Goal: Task Accomplishment & Management: Use online tool/utility

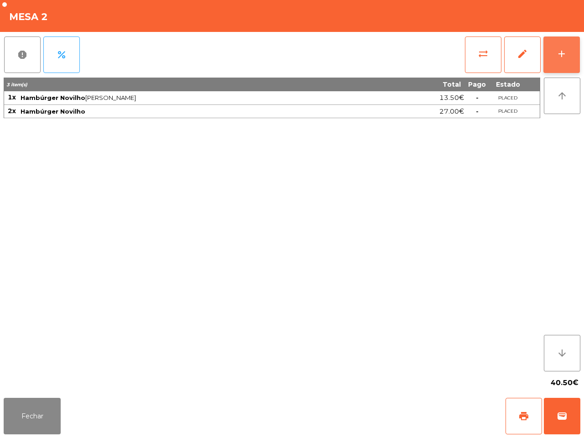
click at [560, 50] on div "add" at bounding box center [562, 53] width 11 height 11
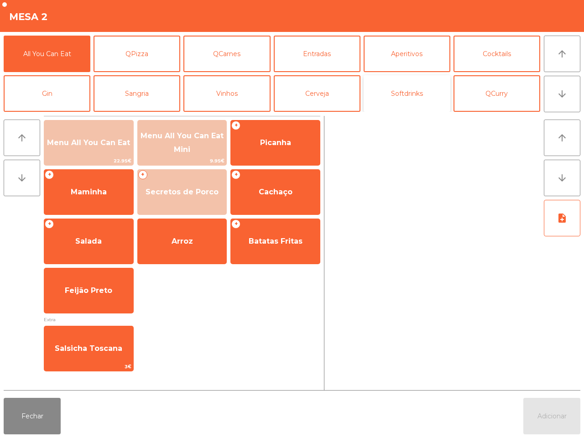
click at [407, 88] on button "Softdrinks" at bounding box center [407, 93] width 87 height 37
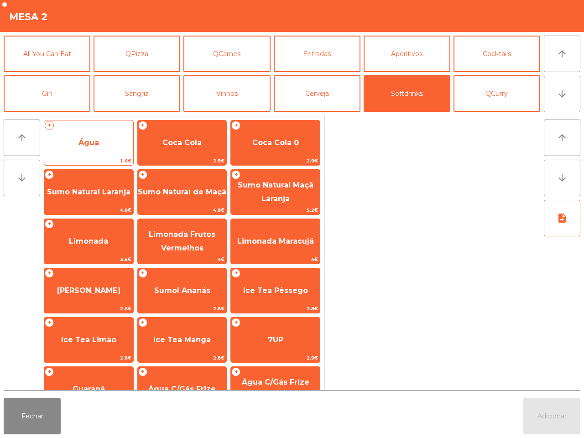
click at [96, 135] on span "Água" at bounding box center [88, 143] width 89 height 25
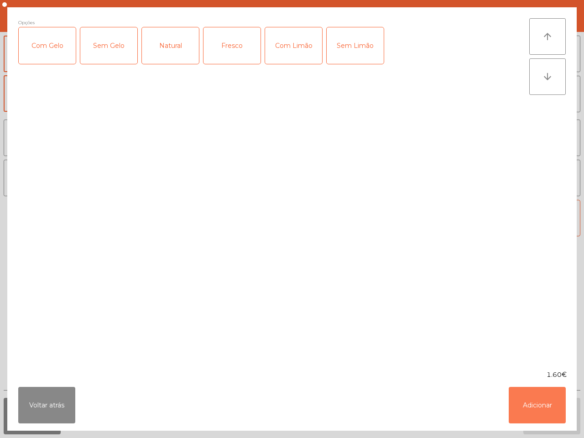
drag, startPoint x: 540, startPoint y: 395, endPoint x: 507, endPoint y: 321, distance: 81.0
click at [542, 390] on button "Adicionar" at bounding box center [537, 405] width 57 height 37
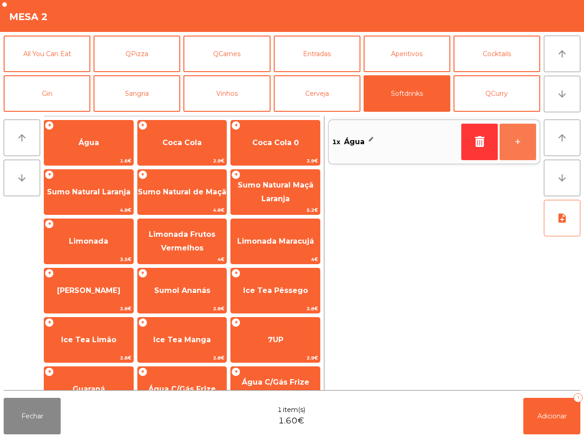
drag, startPoint x: 517, startPoint y: 143, endPoint x: 525, endPoint y: 209, distance: 66.7
click at [517, 143] on button "+" at bounding box center [518, 142] width 37 height 37
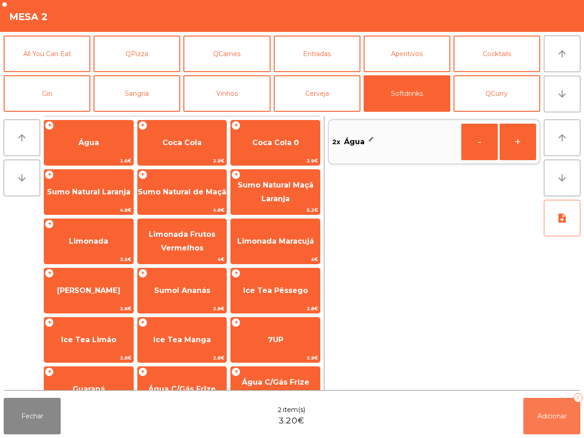
drag, startPoint x: 548, startPoint y: 416, endPoint x: 549, endPoint y: 410, distance: 6.0
click at [550, 413] on span "Adicionar" at bounding box center [552, 416] width 29 height 8
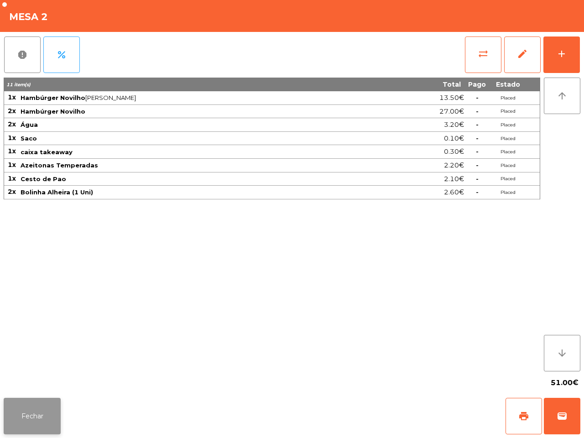
click at [20, 427] on button "Fechar" at bounding box center [32, 416] width 57 height 37
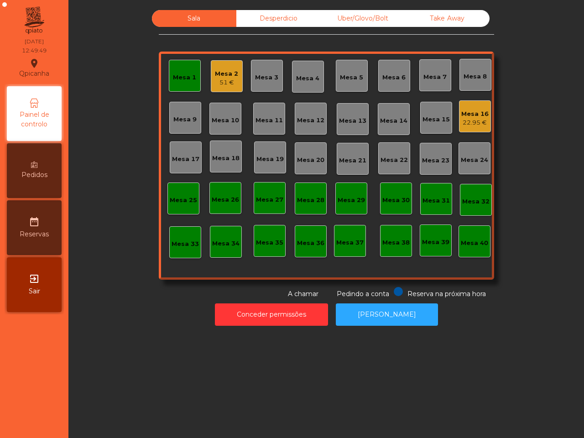
click at [466, 113] on div "Mesa 16" at bounding box center [475, 114] width 27 height 9
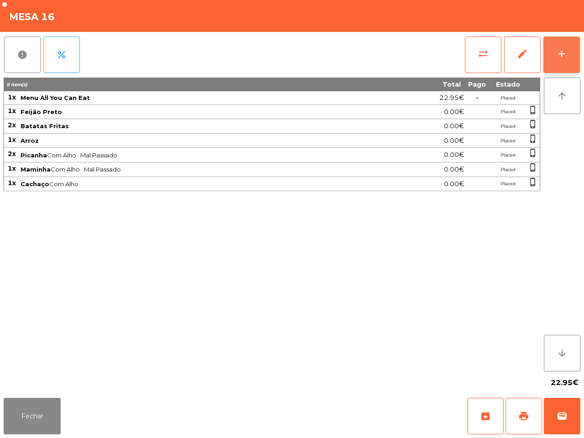
click at [567, 50] on div "add" at bounding box center [562, 53] width 11 height 11
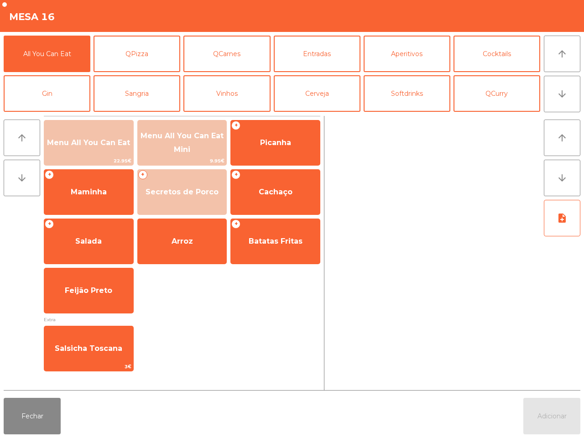
drag, startPoint x: 73, startPoint y: 145, endPoint x: 297, endPoint y: 116, distance: 225.6
click at [75, 145] on span "Menu All You Can Eat" at bounding box center [88, 142] width 83 height 9
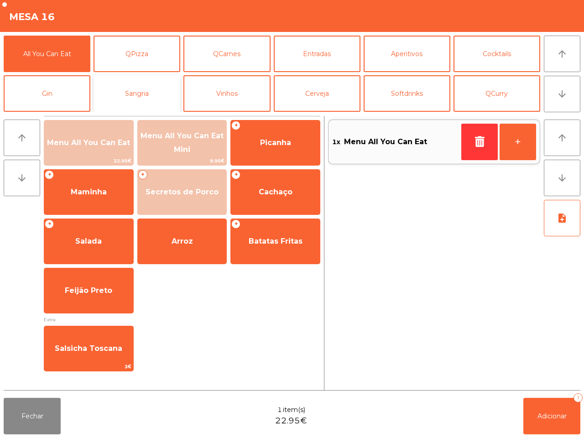
click at [145, 92] on button "Sangria" at bounding box center [137, 93] width 87 height 37
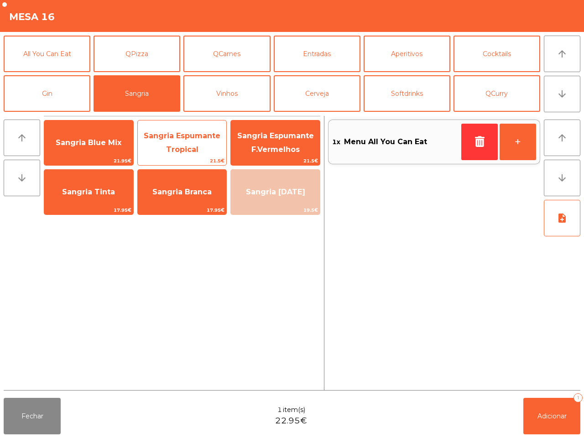
click at [194, 147] on span "Sangria Espumante Tropical" at bounding box center [182, 143] width 77 height 22
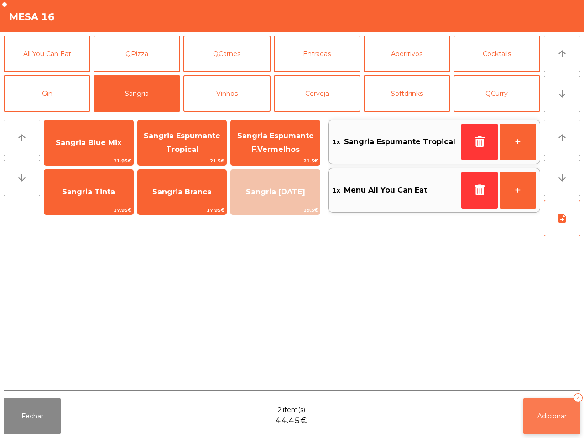
click at [539, 411] on button "Adicionar 2" at bounding box center [552, 416] width 57 height 37
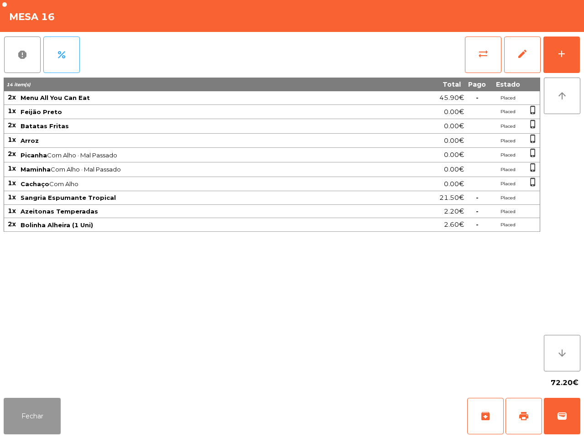
click at [40, 405] on button "Fechar" at bounding box center [32, 416] width 57 height 37
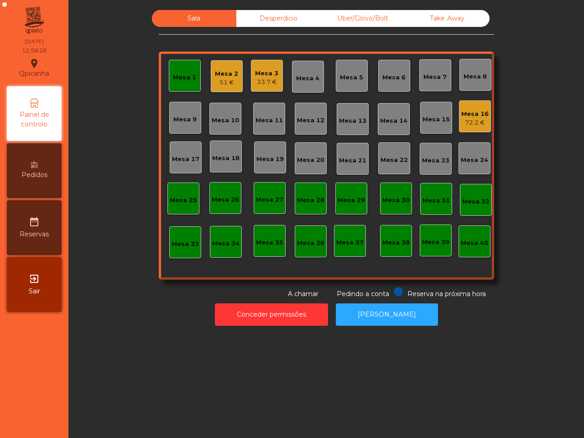
click at [271, 115] on div "Mesa 11" at bounding box center [269, 118] width 27 height 13
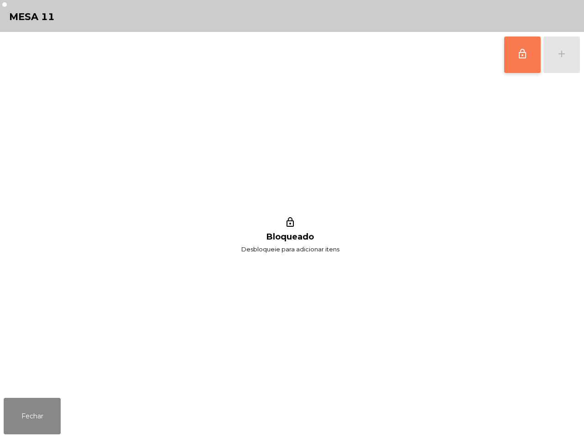
click at [513, 52] on button "lock_outline" at bounding box center [523, 55] width 37 height 37
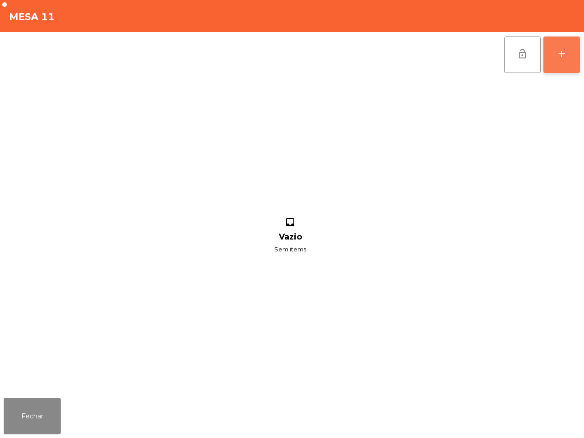
click at [569, 53] on button "add" at bounding box center [562, 55] width 37 height 37
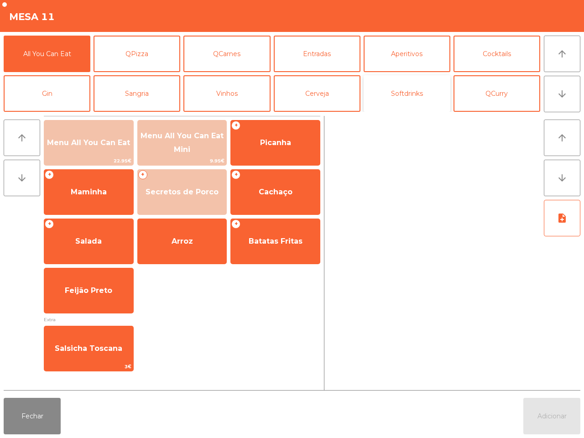
click at [391, 92] on button "Softdrinks" at bounding box center [407, 93] width 87 height 37
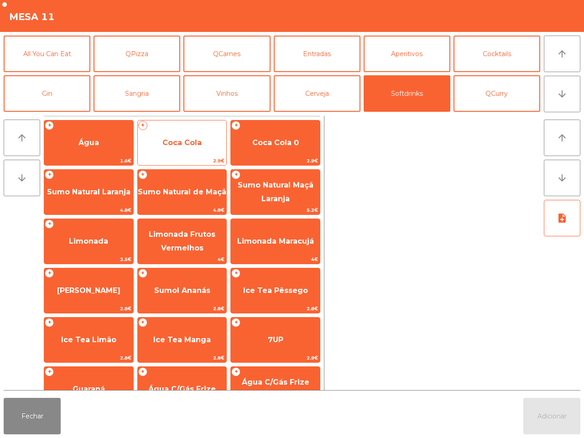
click at [199, 150] on span "Coca Cola" at bounding box center [182, 143] width 89 height 25
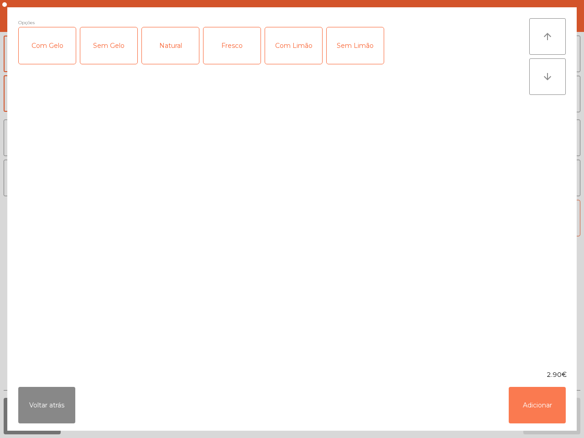
drag, startPoint x: 540, startPoint y: 410, endPoint x: 521, endPoint y: 242, distance: 169.1
click at [540, 410] on button "Adicionar" at bounding box center [537, 405] width 57 height 37
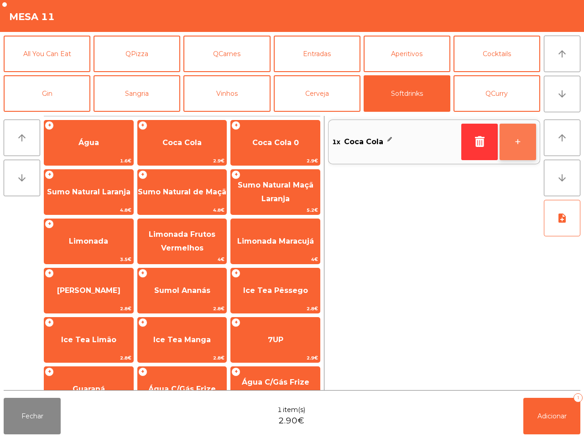
click at [517, 150] on button "+" at bounding box center [518, 142] width 37 height 37
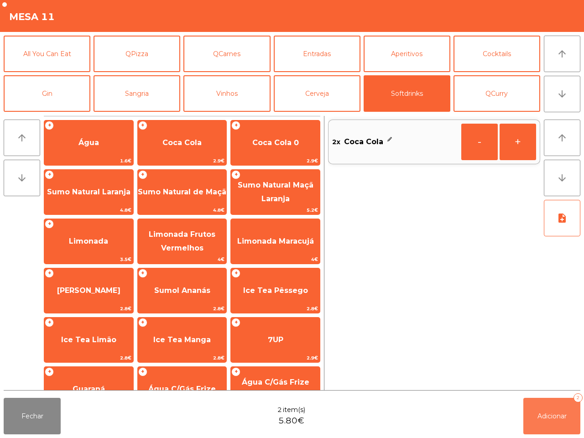
click at [553, 406] on button "Adicionar 2" at bounding box center [552, 416] width 57 height 37
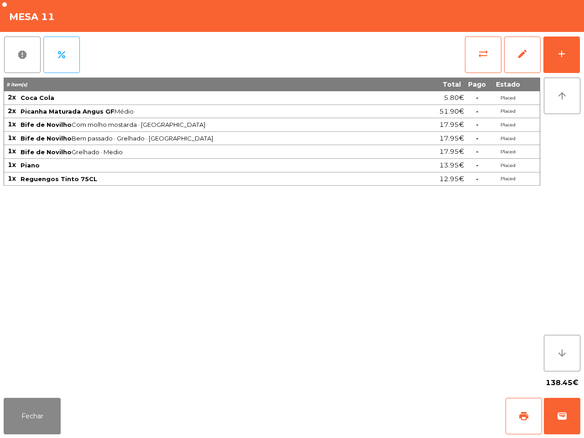
click at [450, 353] on div "9 item(s) Total Pago Estado 2x Coca Cola 5.80€ - Placed 2x Picanha Maturada Ang…" at bounding box center [272, 225] width 537 height 294
click at [546, 55] on button "add" at bounding box center [562, 55] width 37 height 37
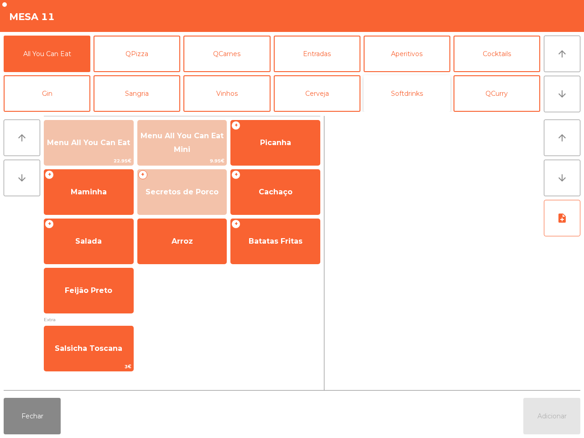
drag, startPoint x: 410, startPoint y: 90, endPoint x: 369, endPoint y: 95, distance: 41.3
click at [411, 91] on button "Softdrinks" at bounding box center [407, 93] width 87 height 37
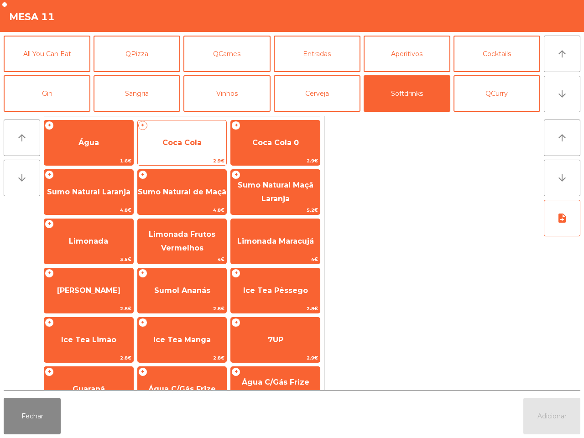
click at [199, 140] on span "Coca Cola" at bounding box center [182, 142] width 39 height 9
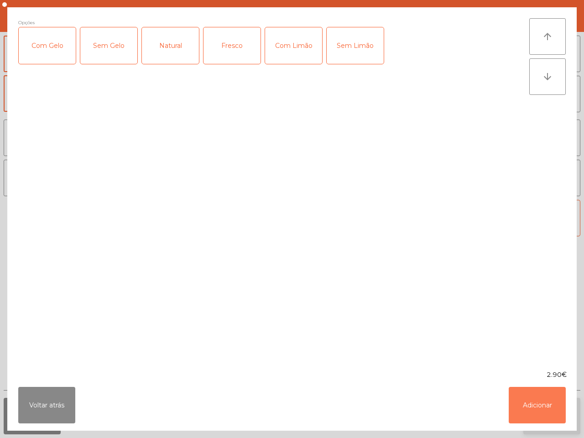
click at [540, 414] on button "Adicionar" at bounding box center [537, 405] width 57 height 37
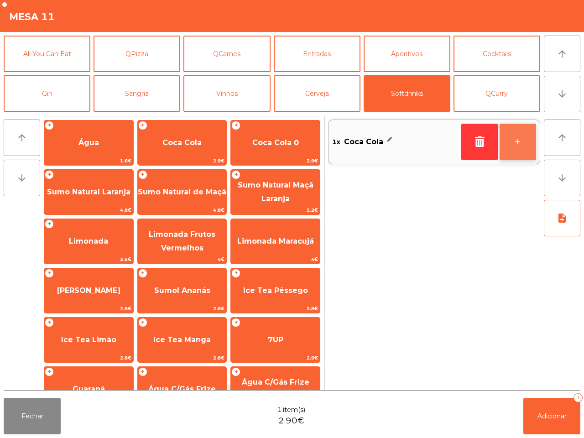
click at [516, 140] on button "+" at bounding box center [518, 142] width 37 height 37
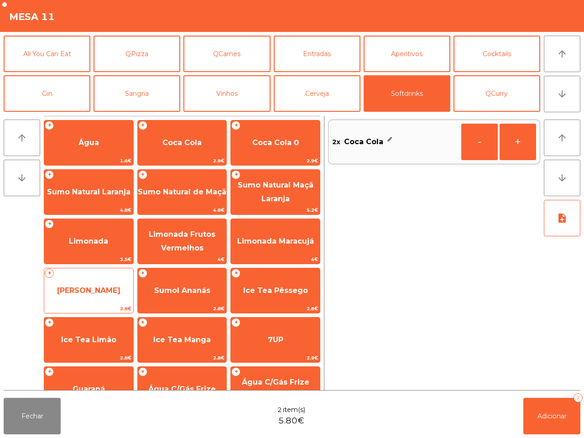
click at [96, 286] on span "[PERSON_NAME]" at bounding box center [88, 290] width 63 height 9
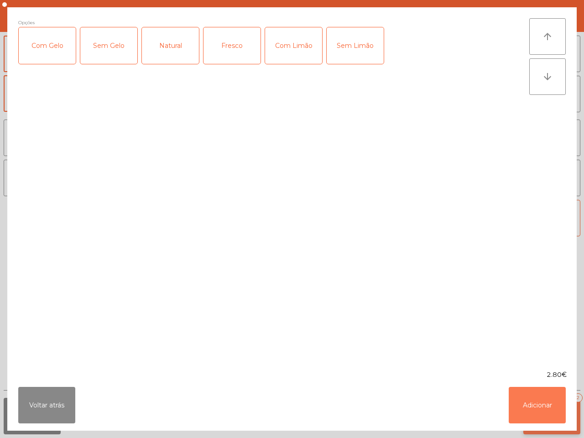
click at [536, 405] on button "Adicionar" at bounding box center [537, 405] width 57 height 37
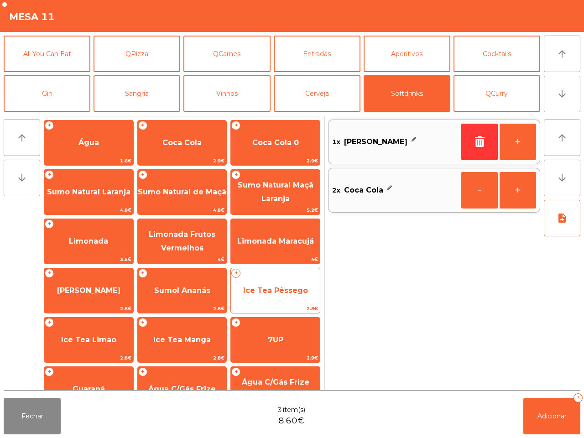
click at [295, 300] on span "Ice Tea Pêssego" at bounding box center [275, 291] width 89 height 25
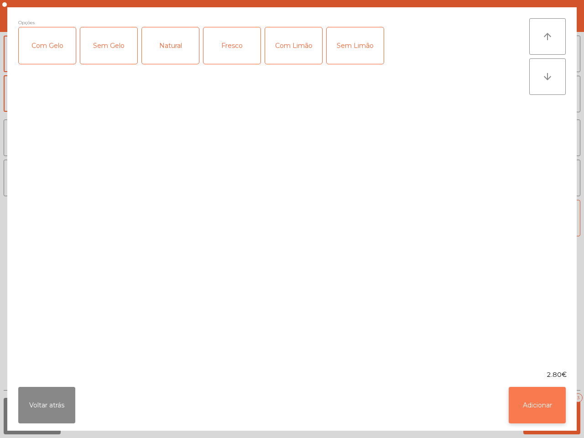
click at [533, 407] on button "Adicionar" at bounding box center [537, 405] width 57 height 37
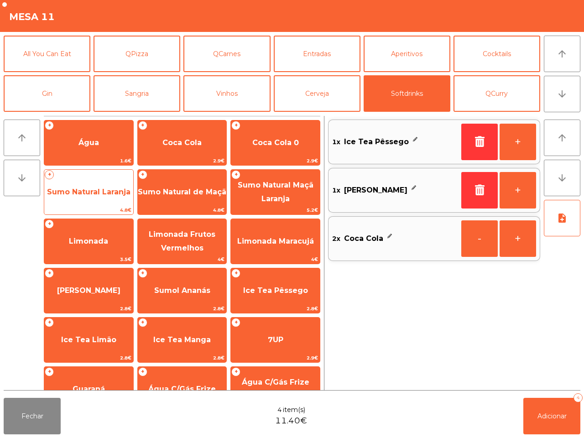
click at [100, 193] on span "Sumo Natural Laranja" at bounding box center [88, 192] width 89 height 25
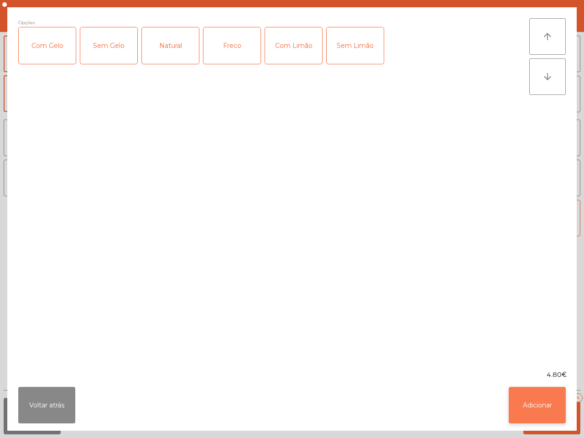
click at [531, 398] on button "Adicionar" at bounding box center [537, 405] width 57 height 37
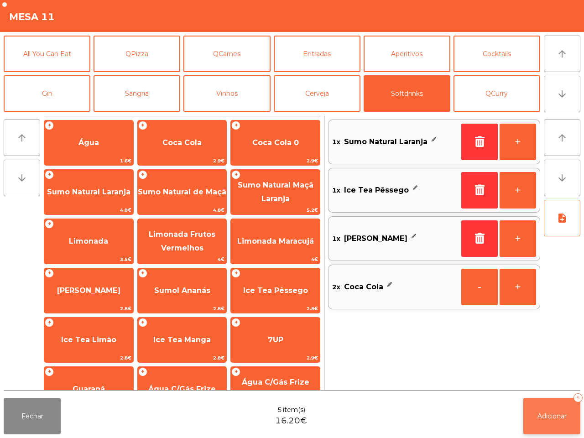
click at [558, 410] on button "Adicionar 5" at bounding box center [552, 416] width 57 height 37
